Goal: Information Seeking & Learning: Check status

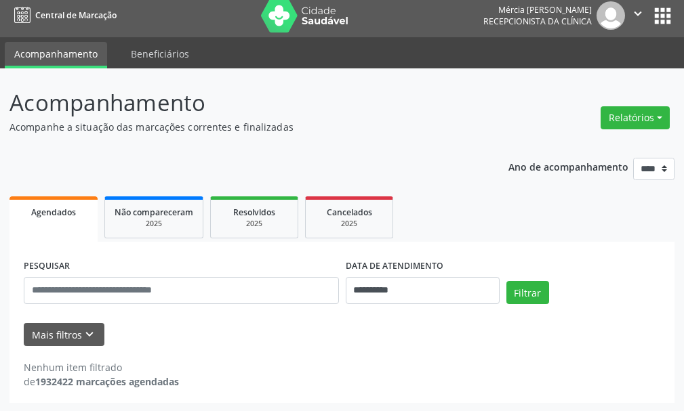
scroll to position [7, 0]
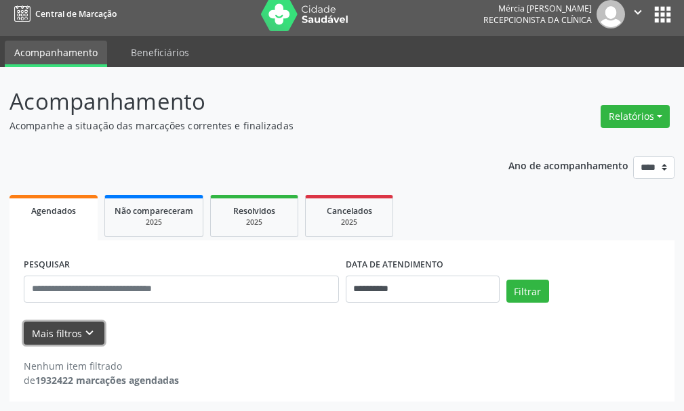
click at [64, 331] on button "Mais filtros keyboard_arrow_down" at bounding box center [64, 334] width 81 height 24
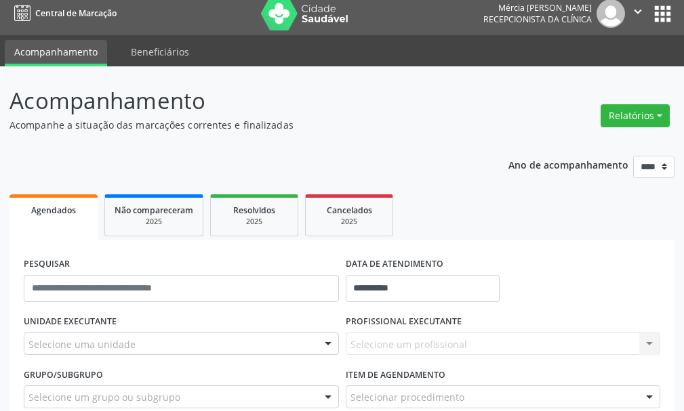
scroll to position [137, 0]
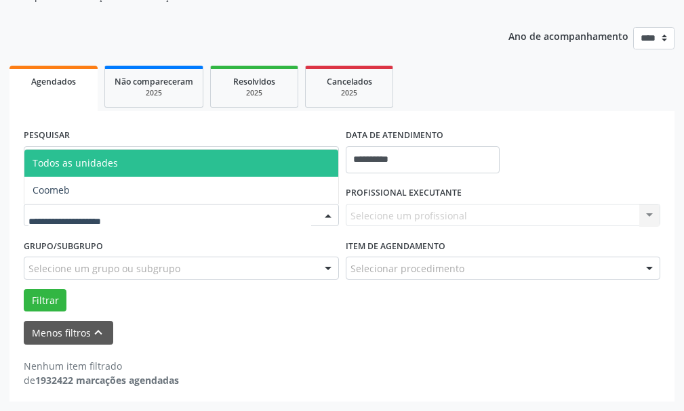
click at [327, 214] on div at bounding box center [328, 216] width 20 height 23
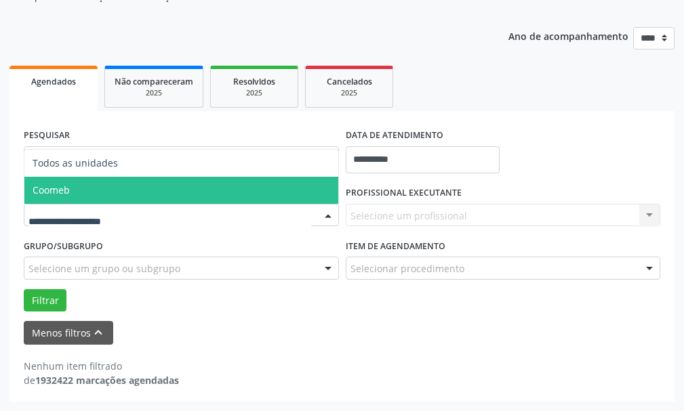
click at [58, 188] on span "Coomeb" at bounding box center [51, 190] width 37 height 13
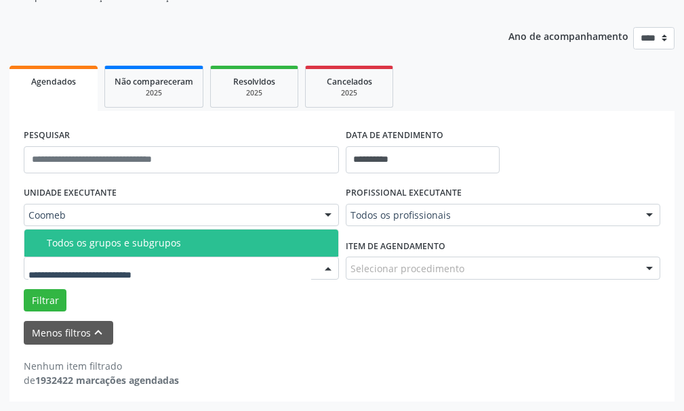
click at [326, 266] on div at bounding box center [328, 268] width 20 height 23
click at [600, 337] on div "Menos filtros keyboard_arrow_up" at bounding box center [341, 333] width 643 height 24
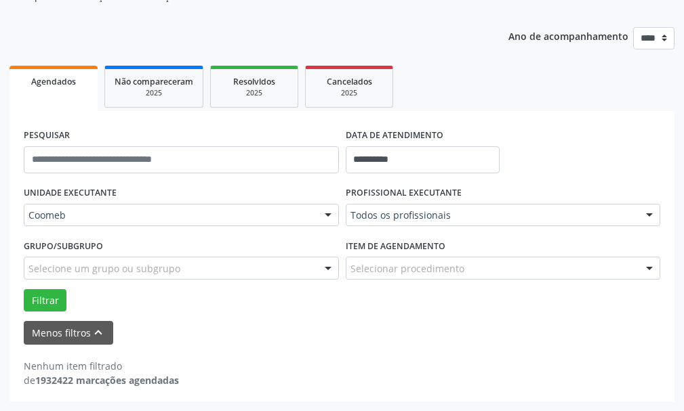
click at [649, 266] on div at bounding box center [649, 268] width 20 height 23
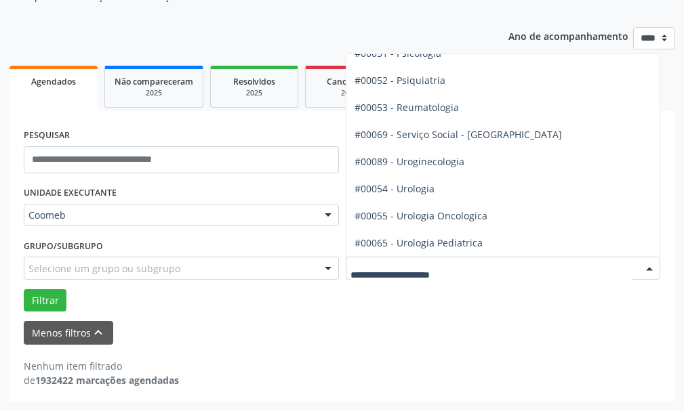
scroll to position [2328, 0]
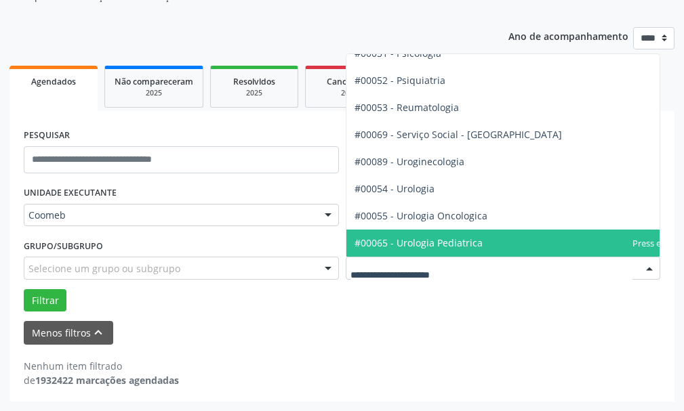
click at [496, 271] on input "text" at bounding box center [491, 275] width 283 height 27
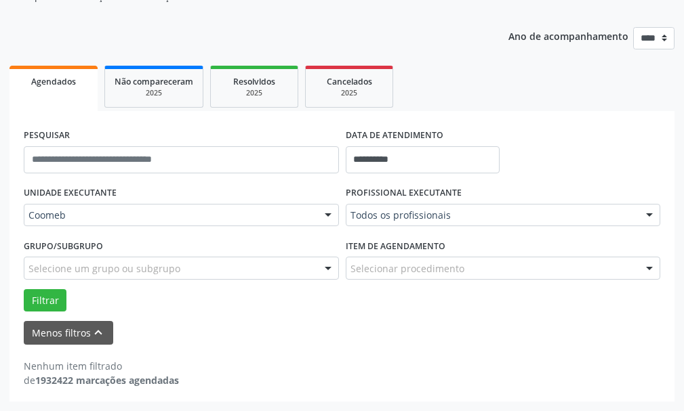
click at [647, 268] on div at bounding box center [649, 268] width 20 height 23
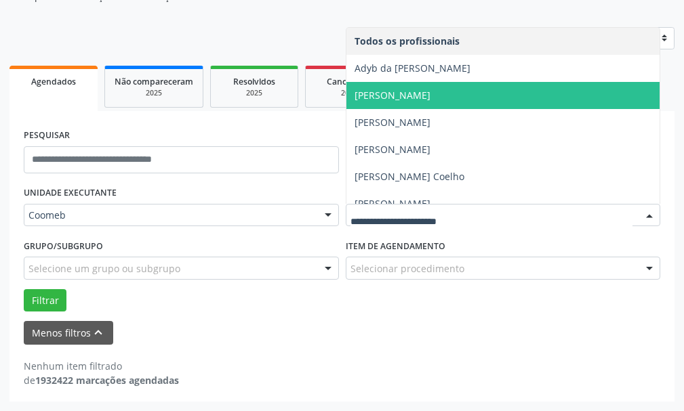
click at [385, 97] on span "Carlos Roberto Lacerda" at bounding box center [392, 95] width 76 height 13
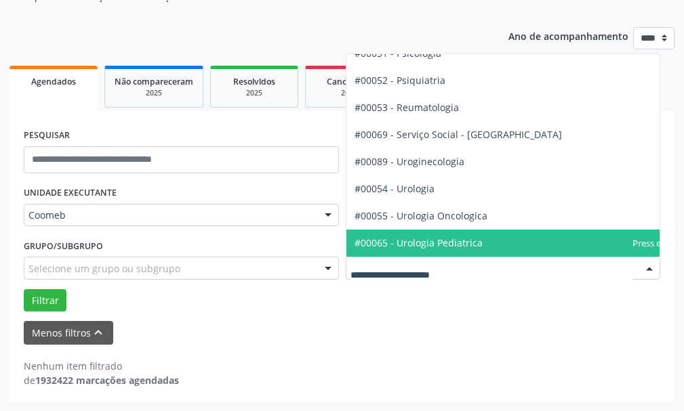
click at [648, 266] on div at bounding box center [649, 268] width 20 height 23
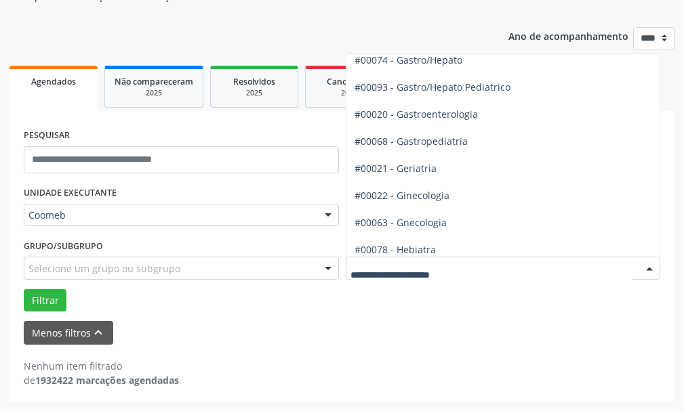
scroll to position [702, 0]
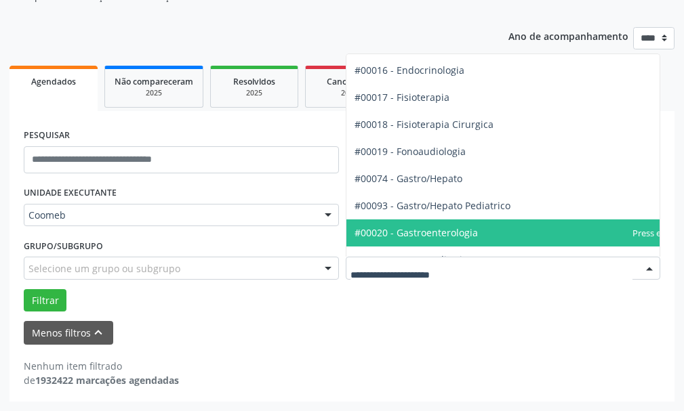
click at [434, 231] on span "#00020 - Gastroenterologia" at bounding box center [415, 232] width 123 height 13
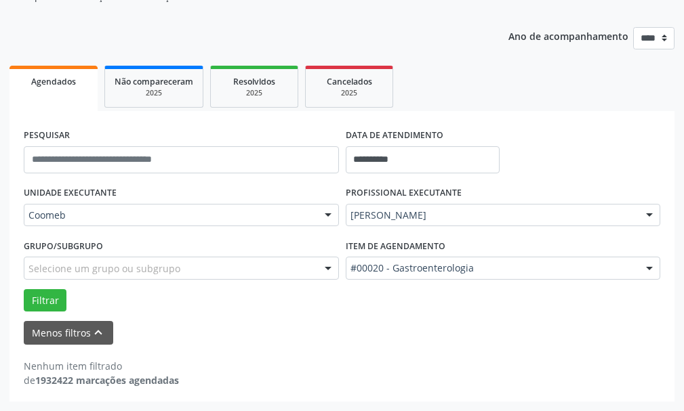
click at [56, 83] on span "Agendados" at bounding box center [53, 82] width 45 height 12
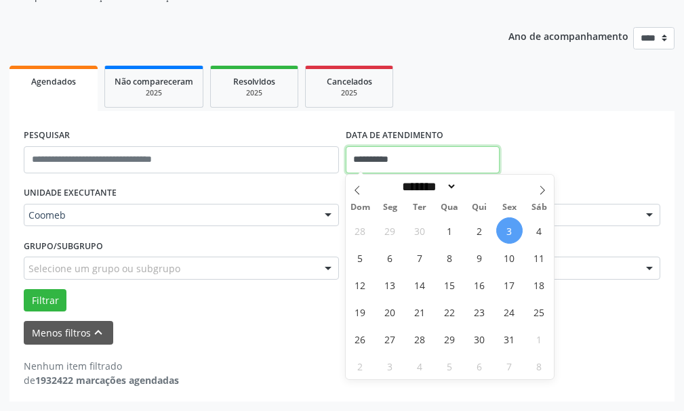
click at [409, 156] on input "**********" at bounding box center [423, 159] width 154 height 27
click at [449, 257] on span "8" at bounding box center [449, 258] width 26 height 26
type input "**********"
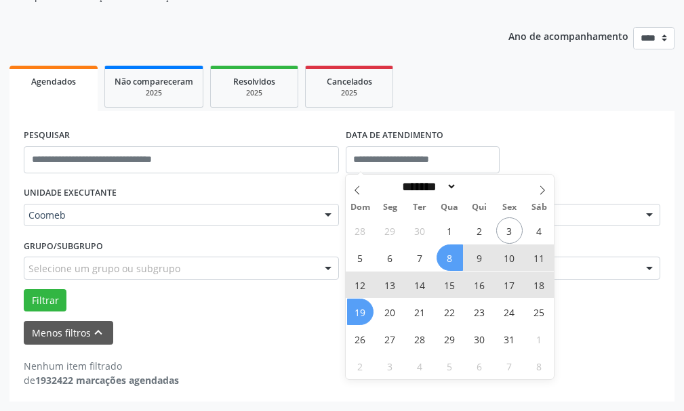
select select "*"
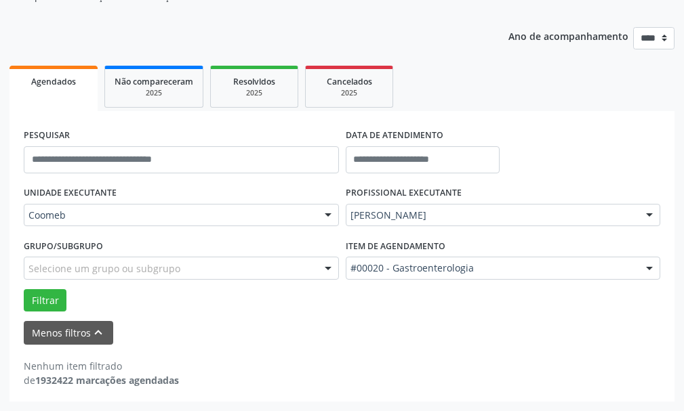
click at [275, 330] on div "Menos filtros keyboard_arrow_up" at bounding box center [341, 333] width 643 height 24
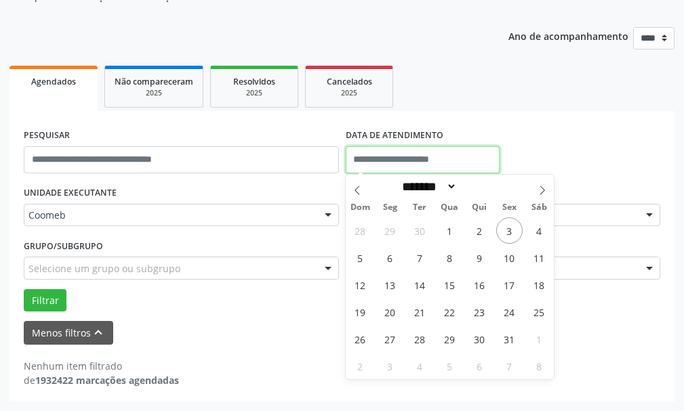
click at [432, 159] on input "text" at bounding box center [423, 159] width 154 height 27
click at [451, 258] on span "8" at bounding box center [449, 258] width 26 height 26
type input "**********"
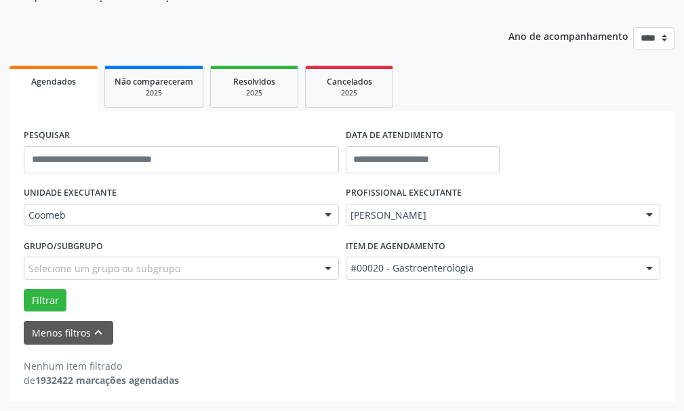
click at [625, 383] on div "Nenhum item filtrado de 1932422 marcações agendadas" at bounding box center [342, 373] width 636 height 28
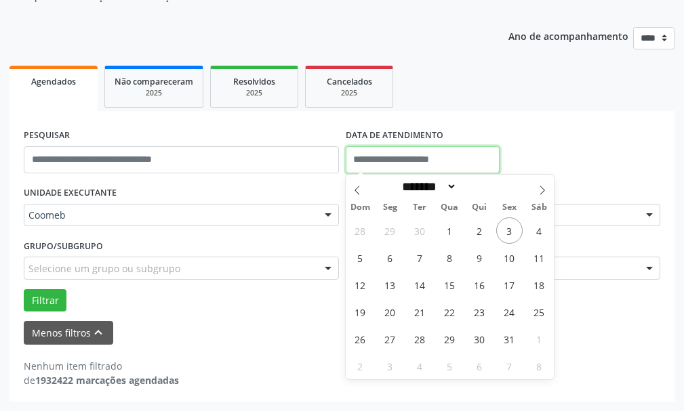
click at [406, 161] on input "text" at bounding box center [423, 159] width 154 height 27
click at [404, 164] on input "text" at bounding box center [423, 159] width 154 height 27
click at [448, 256] on span "8" at bounding box center [449, 258] width 26 height 26
type input "**********"
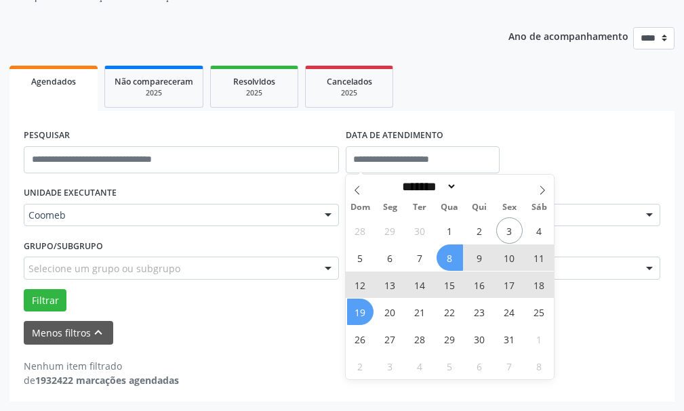
click at [180, 312] on form "PESQUISAR DATA DE ATENDIMENTO UNIDADE EXECUTANTE Coomeb Todos as unidades Coome…" at bounding box center [342, 235] width 636 height 220
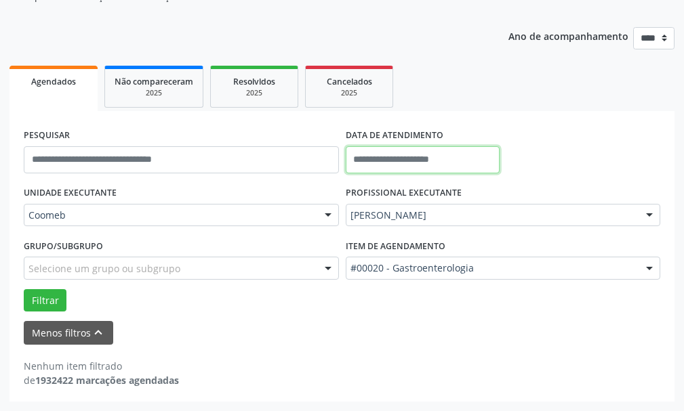
click at [373, 160] on input "text" at bounding box center [423, 159] width 154 height 27
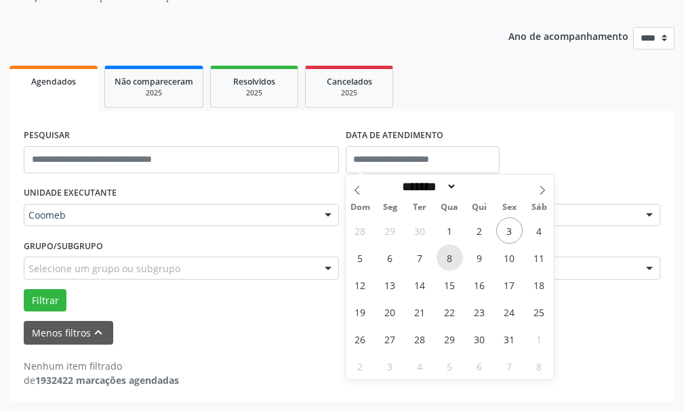
click at [450, 257] on span "8" at bounding box center [449, 258] width 26 height 26
type input "**********"
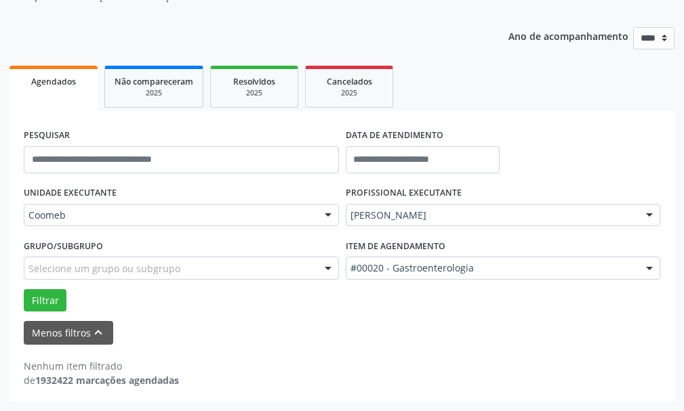
click at [241, 124] on div "PESQUISAR DATA DE ATENDIMENTO UNIDADE EXECUTANTE Coomeb Todos as unidades Coome…" at bounding box center [341, 256] width 665 height 291
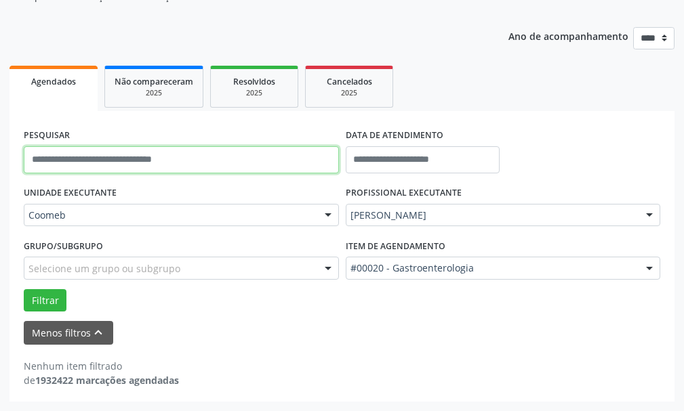
click at [67, 157] on input "text" at bounding box center [181, 159] width 315 height 27
type input "**********"
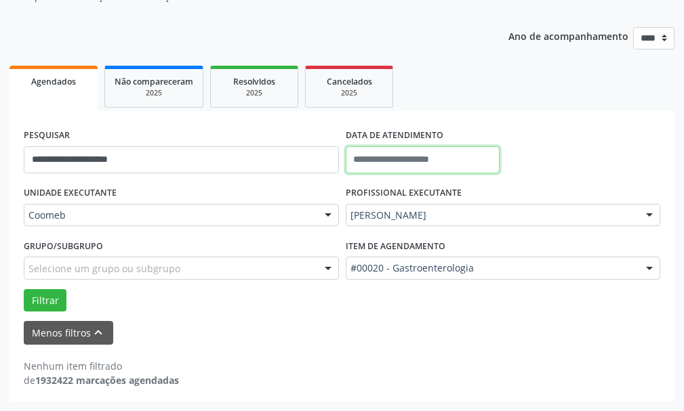
click at [463, 159] on input "text" at bounding box center [423, 159] width 154 height 27
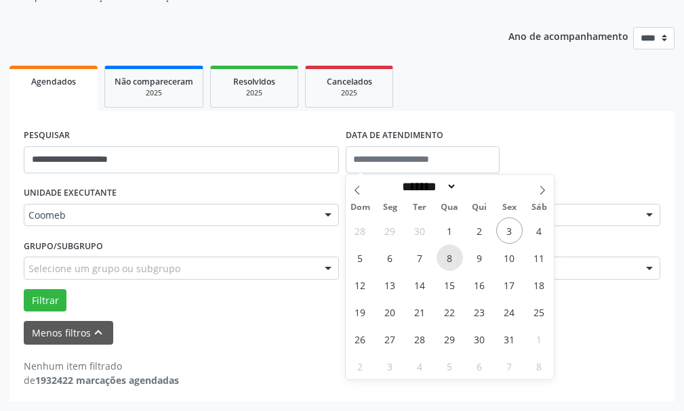
click at [448, 257] on span "8" at bounding box center [449, 258] width 26 height 26
type input "**********"
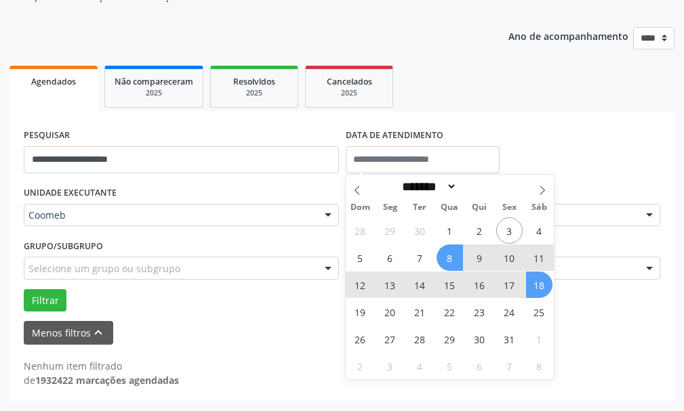
select select "*"
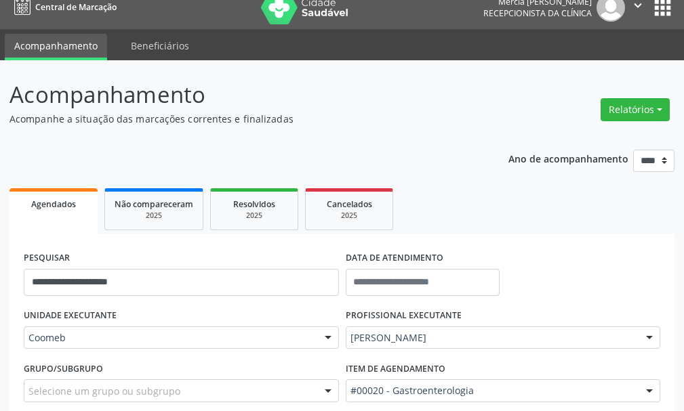
scroll to position [0, 0]
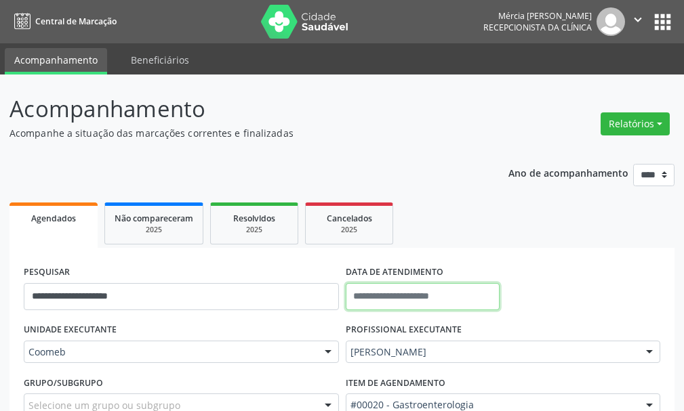
click at [382, 293] on input "text" at bounding box center [423, 296] width 154 height 27
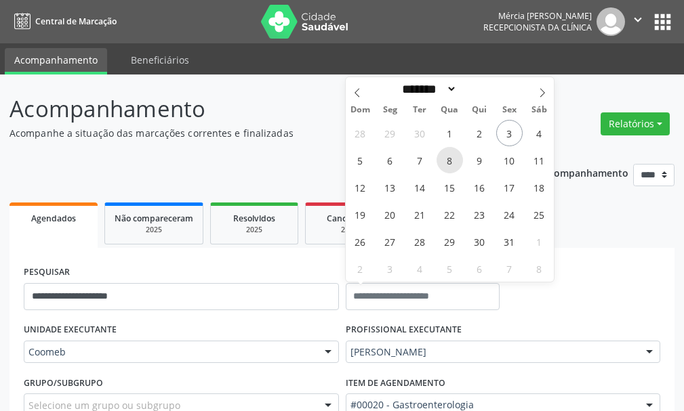
click at [450, 162] on span "8" at bounding box center [449, 160] width 26 height 26
type input "**********"
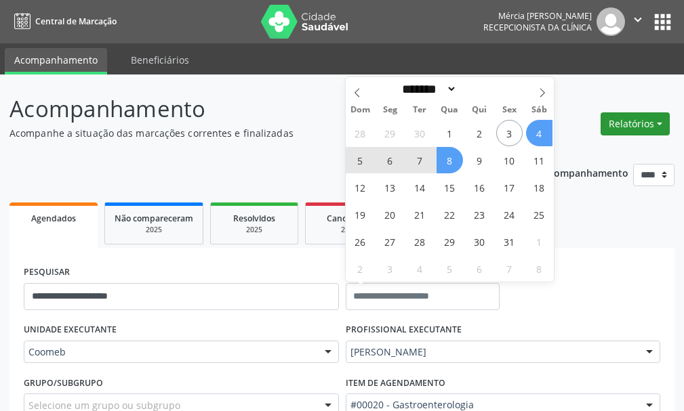
click at [629, 123] on button "Relatórios" at bounding box center [634, 123] width 69 height 23
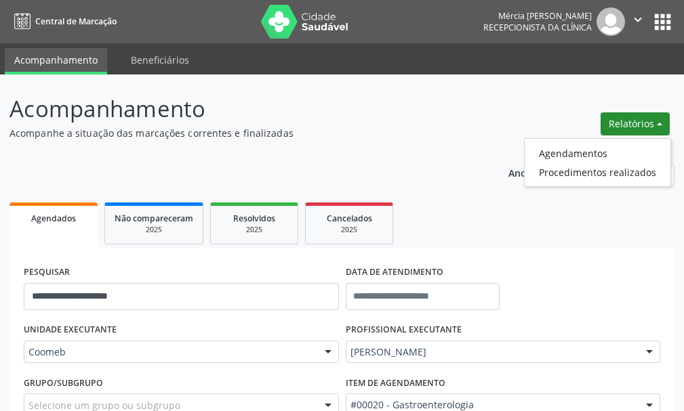
click at [629, 124] on button "Relatórios" at bounding box center [634, 123] width 69 height 23
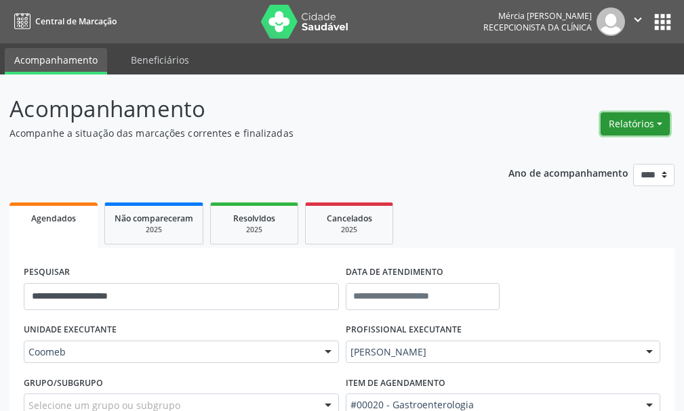
click at [654, 122] on button "Relatórios" at bounding box center [634, 123] width 69 height 23
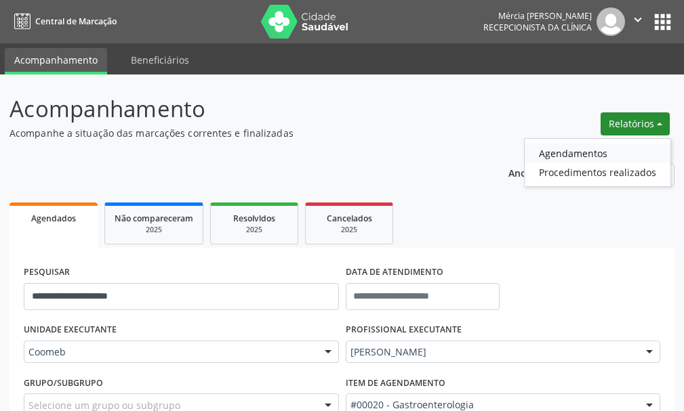
click at [568, 154] on link "Agendamentos" at bounding box center [597, 153] width 146 height 19
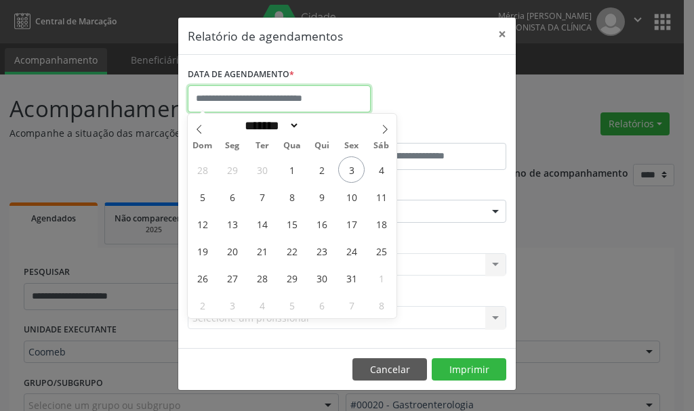
click at [252, 102] on input "text" at bounding box center [279, 98] width 183 height 27
click at [293, 198] on span "8" at bounding box center [291, 197] width 26 height 26
type input "**********"
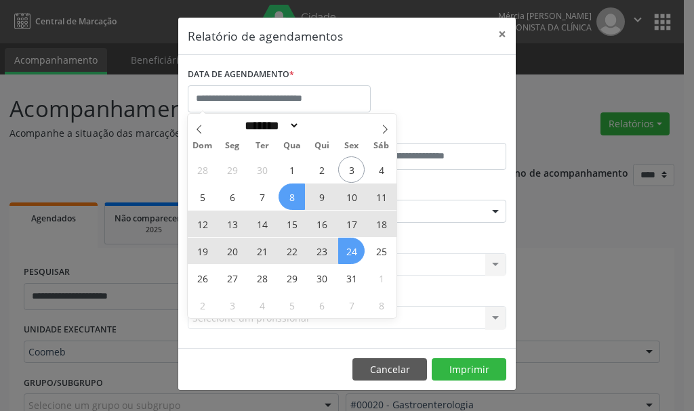
click at [437, 257] on div "Selecione uma clínica Nenhum resultado encontrado para: " " Não há nenhuma opçã…" at bounding box center [347, 264] width 318 height 23
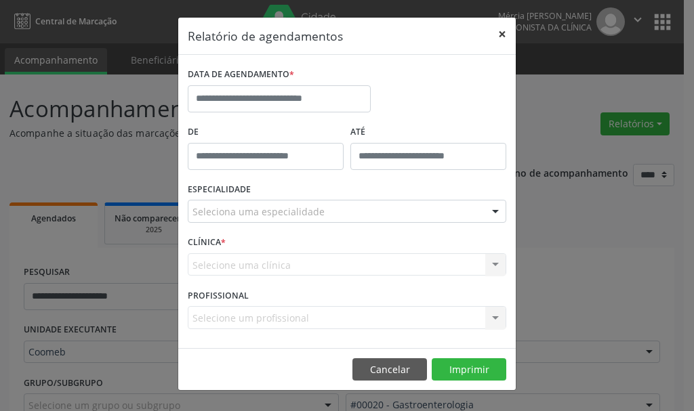
click at [501, 33] on button "×" at bounding box center [502, 34] width 27 height 33
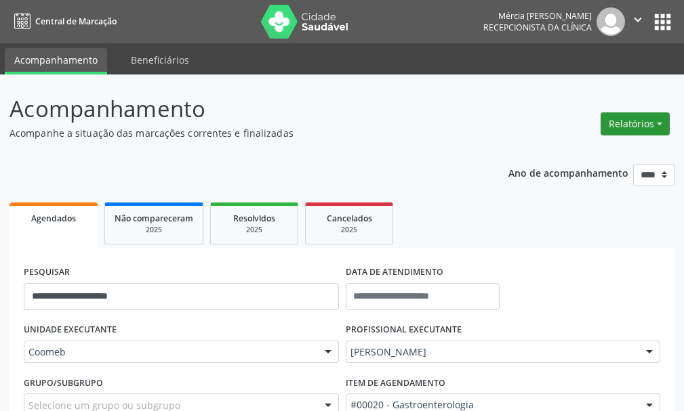
click at [632, 125] on button "Relatórios" at bounding box center [634, 123] width 69 height 23
click at [57, 218] on span "Agendados" at bounding box center [53, 219] width 45 height 12
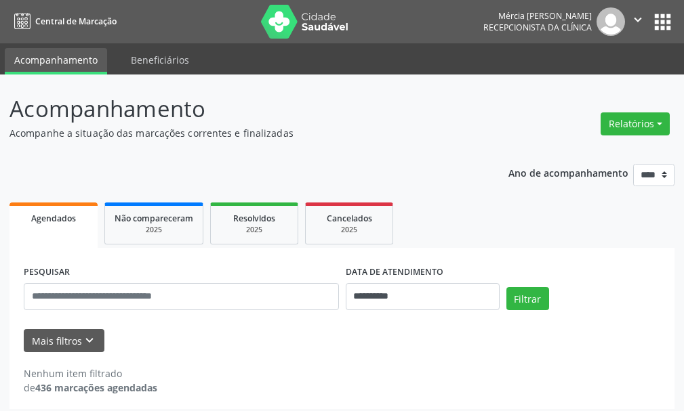
click at [54, 20] on span "Central de Marcação" at bounding box center [75, 22] width 81 height 12
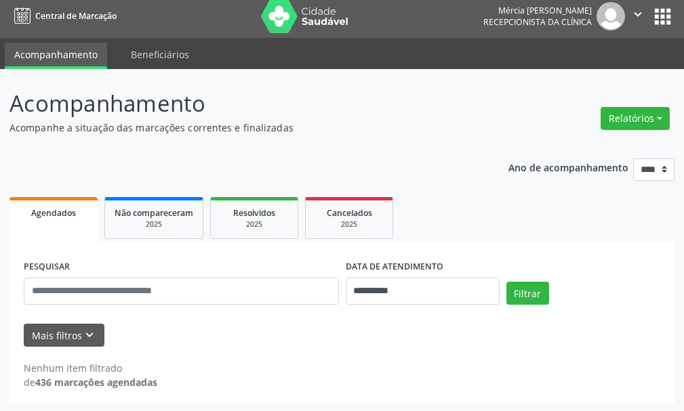
scroll to position [7, 0]
